Goal: Find specific page/section: Find specific page/section

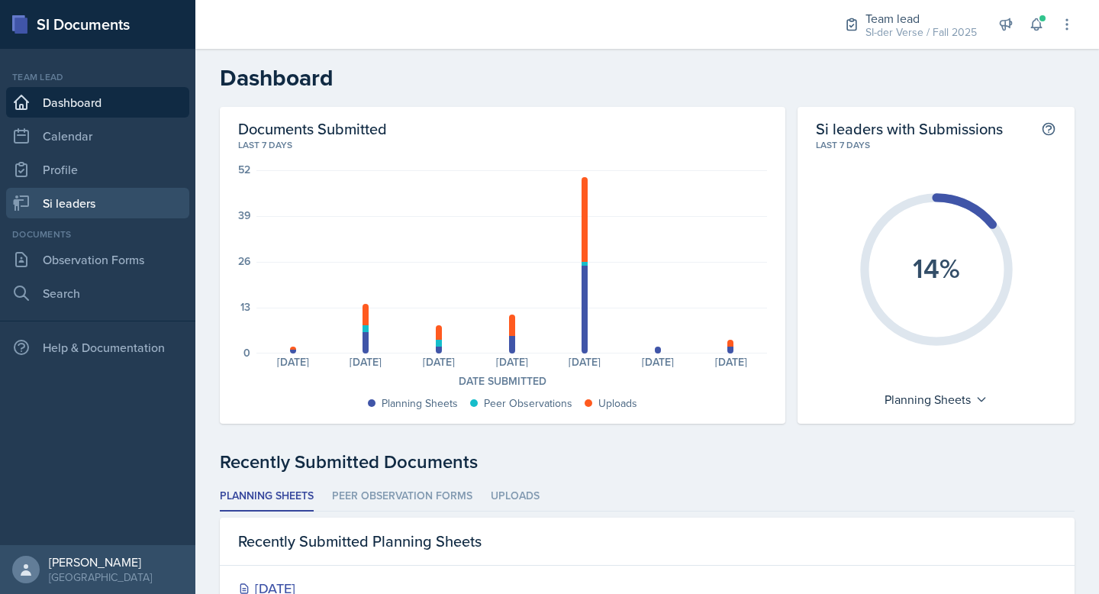
click at [88, 193] on link "Si leaders" at bounding box center [97, 203] width 183 height 31
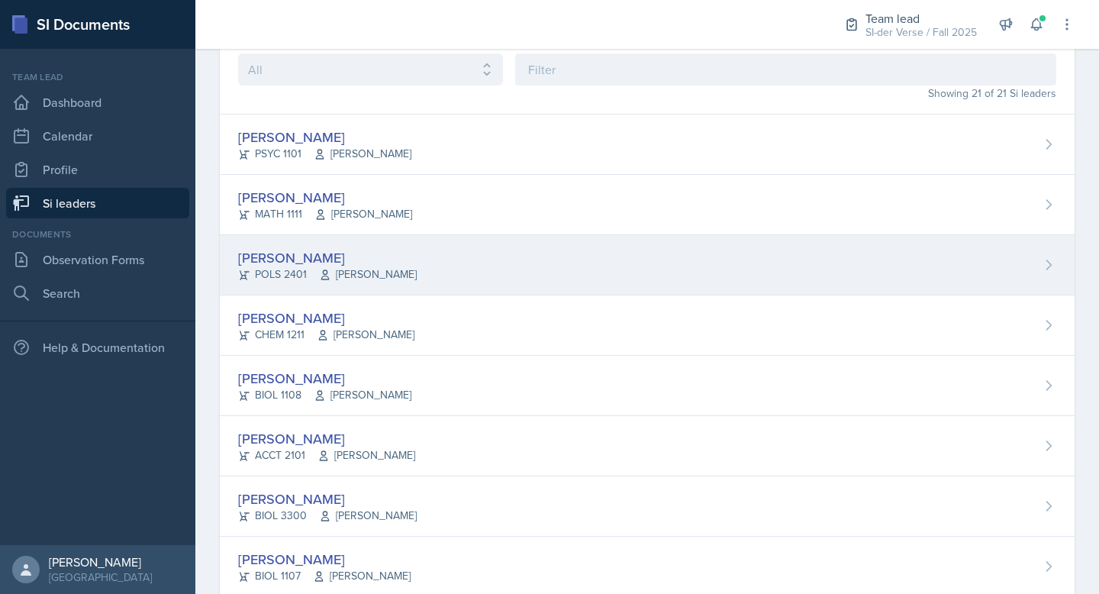
scroll to position [145, 0]
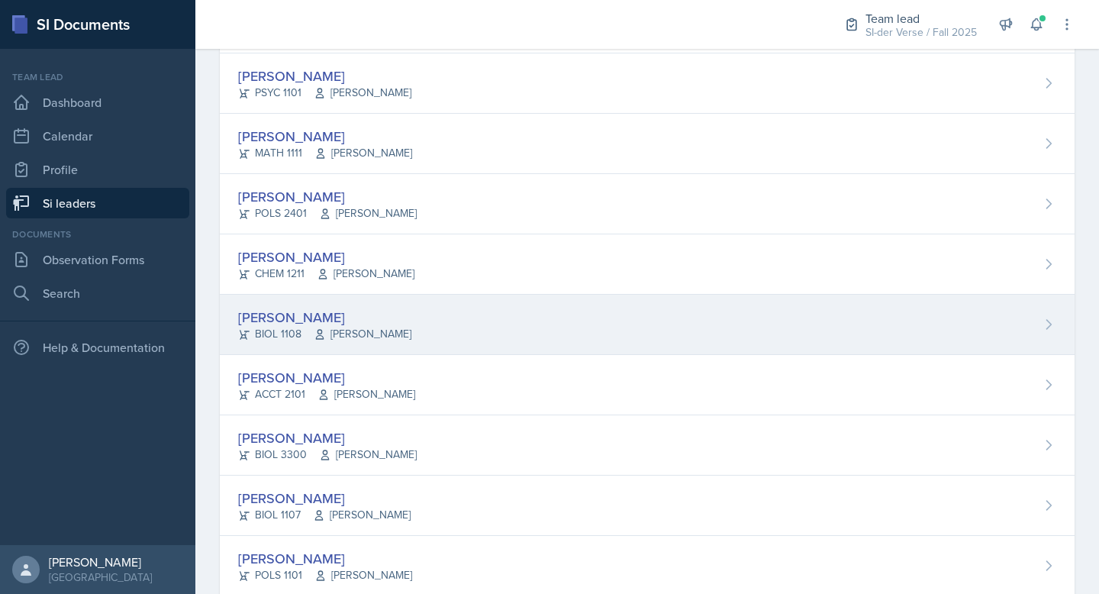
click at [340, 307] on div "[PERSON_NAME]" at bounding box center [324, 317] width 173 height 21
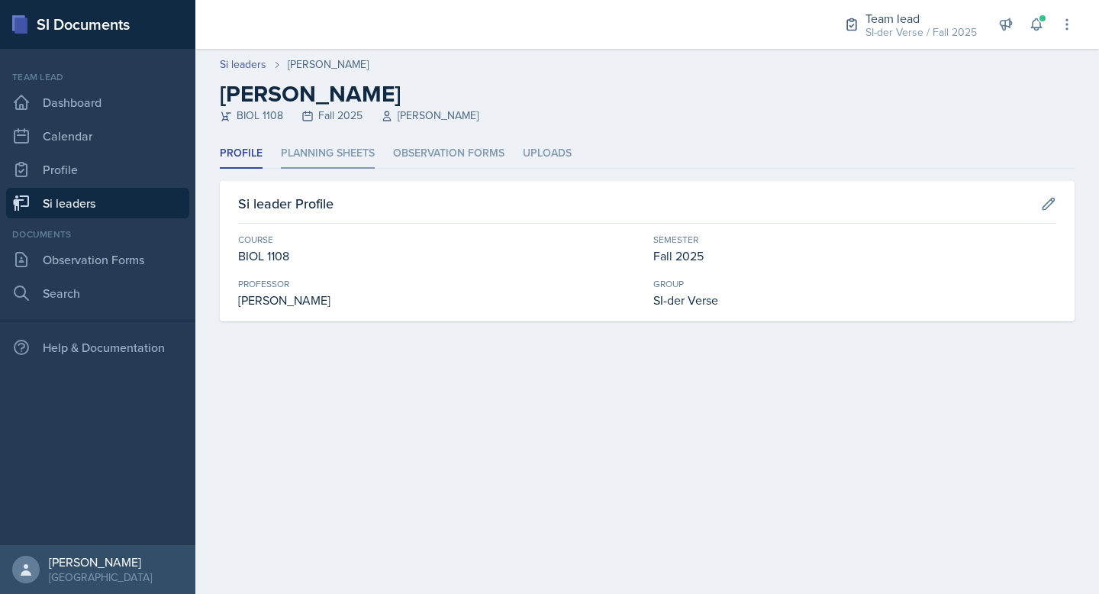
click at [339, 156] on li "Planning Sheets" at bounding box center [328, 154] width 94 height 30
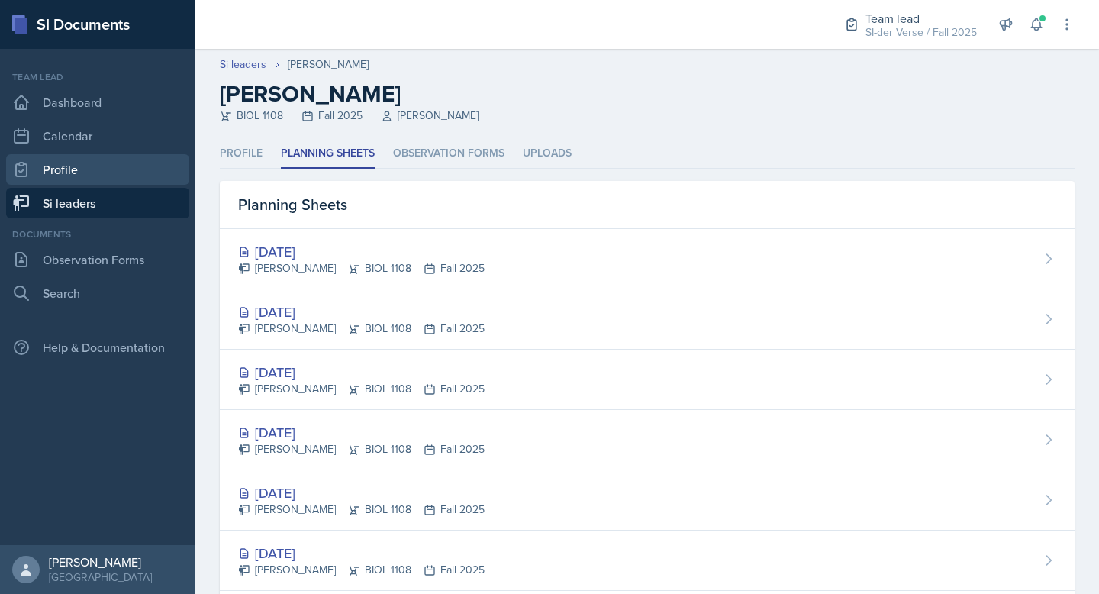
click at [95, 174] on link "Profile" at bounding box center [97, 169] width 183 height 31
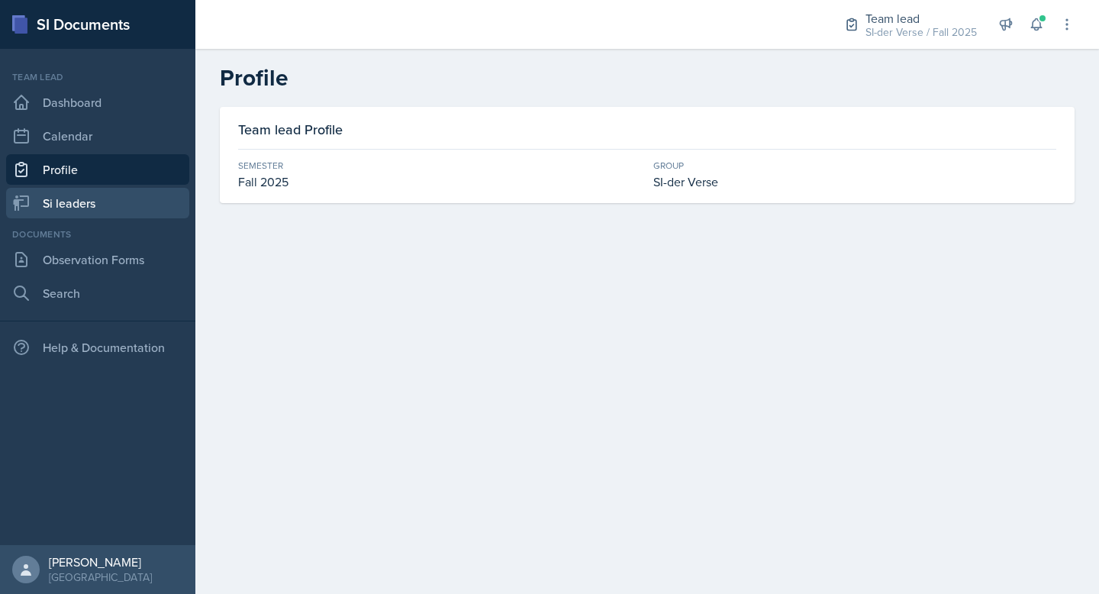
click at [76, 207] on link "Si leaders" at bounding box center [97, 203] width 183 height 31
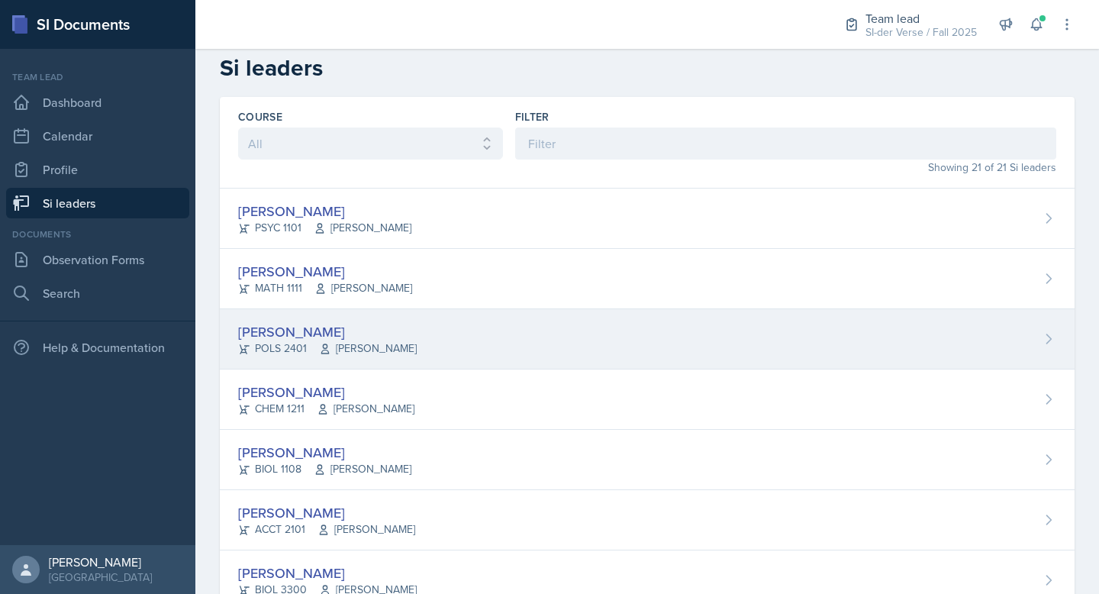
scroll to position [140, 0]
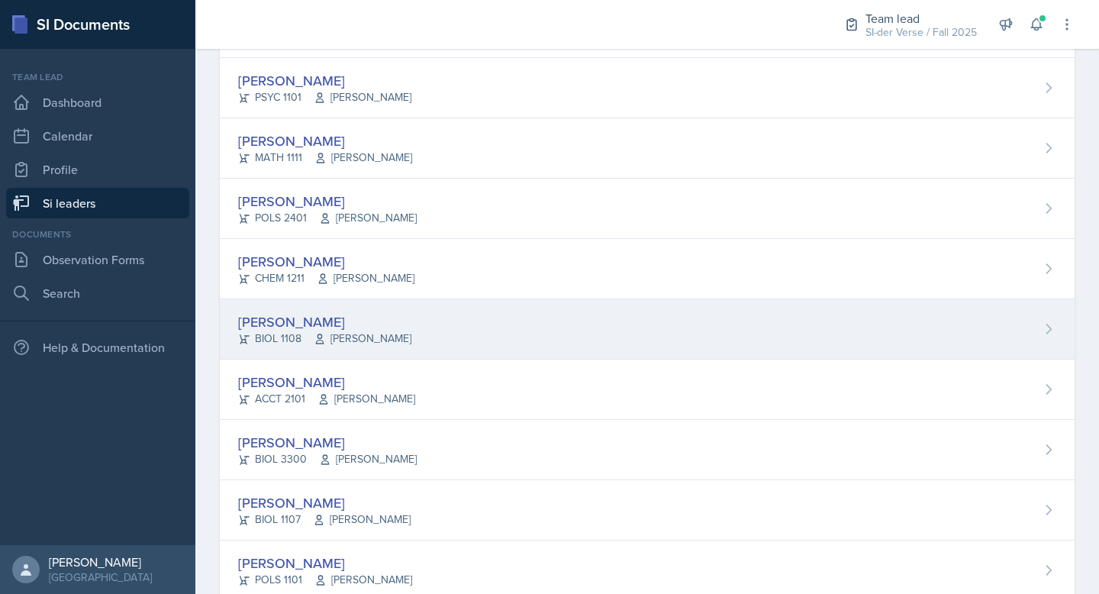
click at [305, 321] on div "[PERSON_NAME]" at bounding box center [324, 321] width 173 height 21
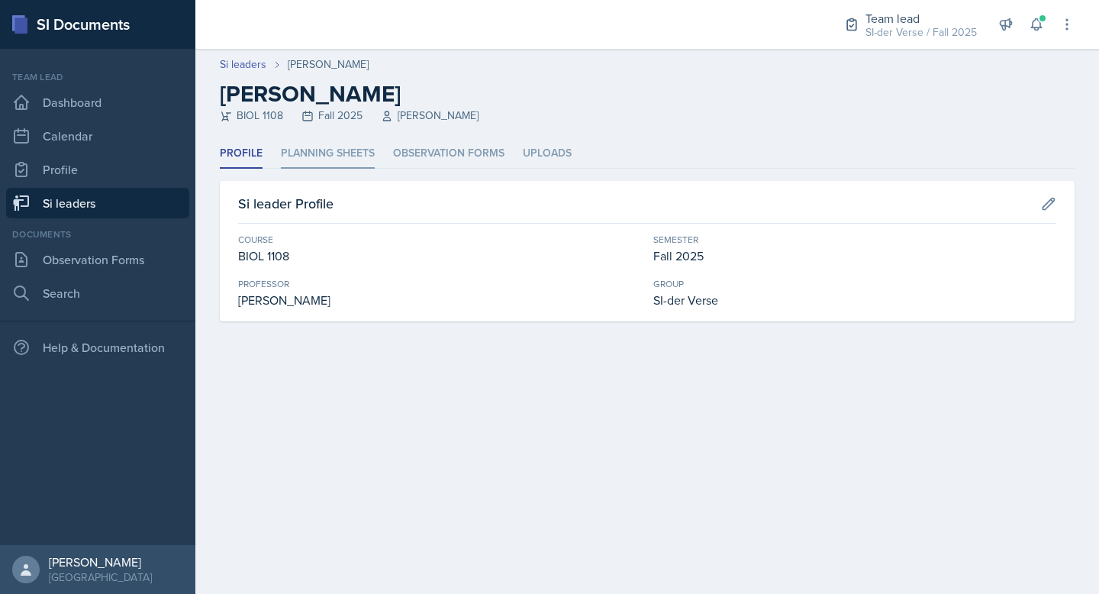
click at [315, 155] on li "Planning Sheets" at bounding box center [328, 154] width 94 height 30
